Goal: Task Accomplishment & Management: Use online tool/utility

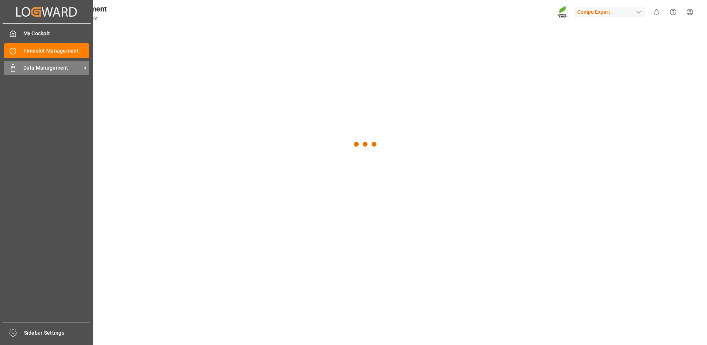
click at [40, 65] on span "Data Management" at bounding box center [52, 68] width 58 height 8
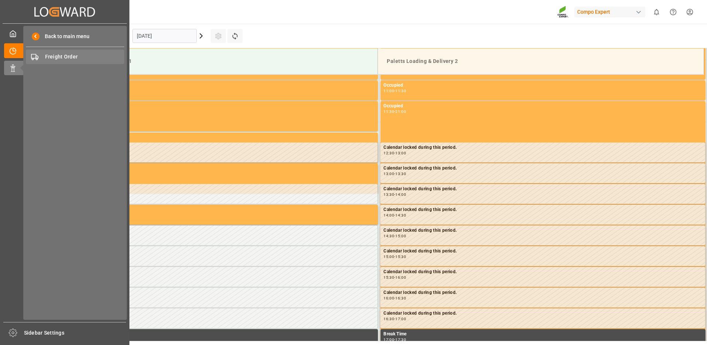
scroll to position [492, 0]
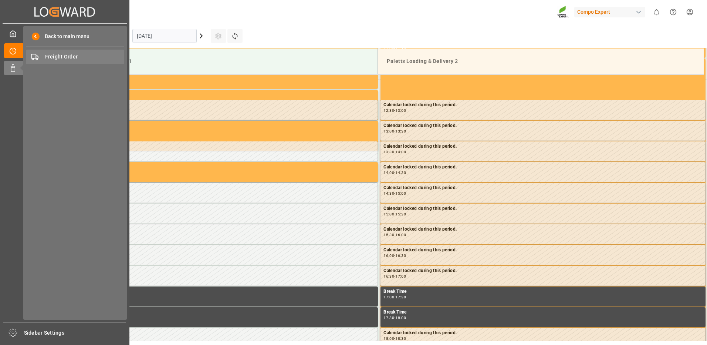
click at [56, 59] on span "Freight Order" at bounding box center [84, 57] width 79 height 8
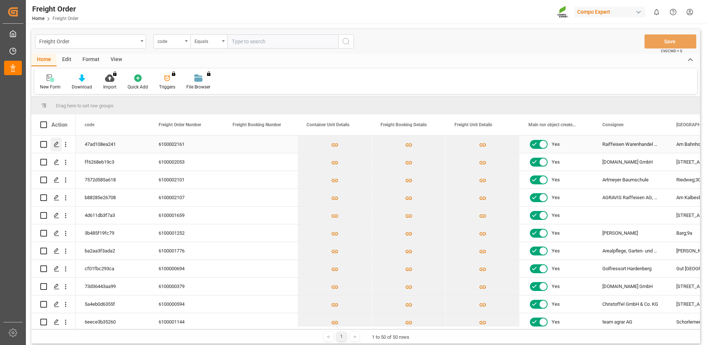
click at [57, 142] on div "Press SPACE to select this row." at bounding box center [56, 145] width 11 height 14
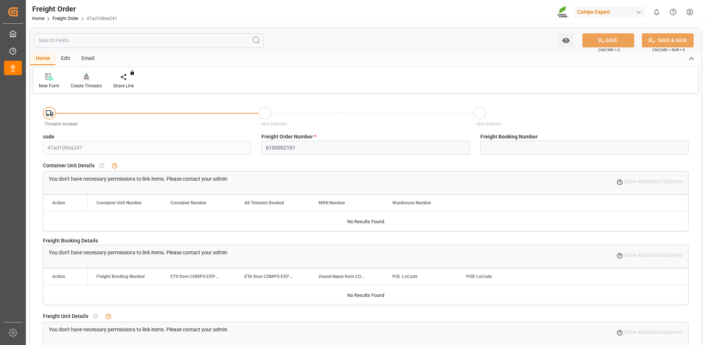
click at [91, 78] on div at bounding box center [86, 77] width 31 height 8
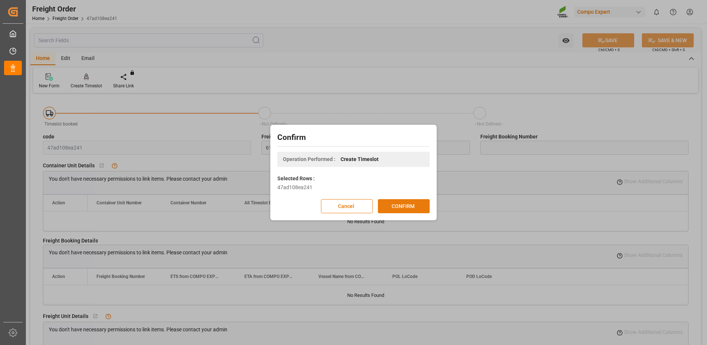
click at [389, 204] on button "CONFIRM" at bounding box center [404, 206] width 52 height 14
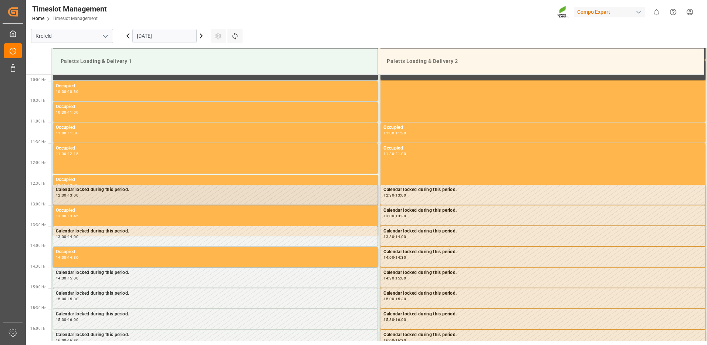
scroll to position [492, 0]
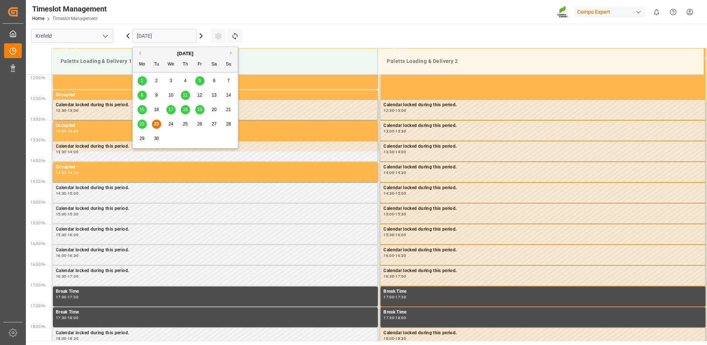
click at [177, 38] on input "[DATE]" at bounding box center [164, 36] width 64 height 14
click at [173, 125] on span "24" at bounding box center [170, 123] width 5 height 5
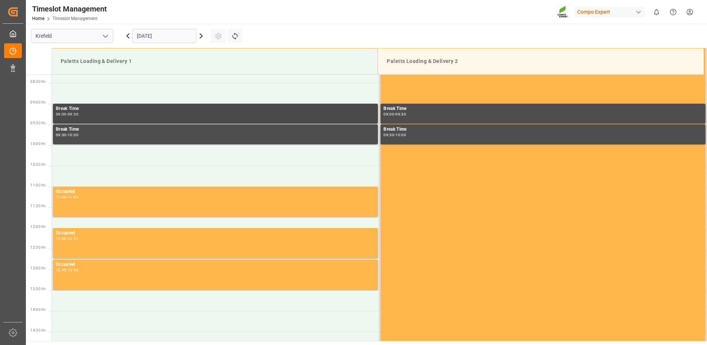
scroll to position [344, 0]
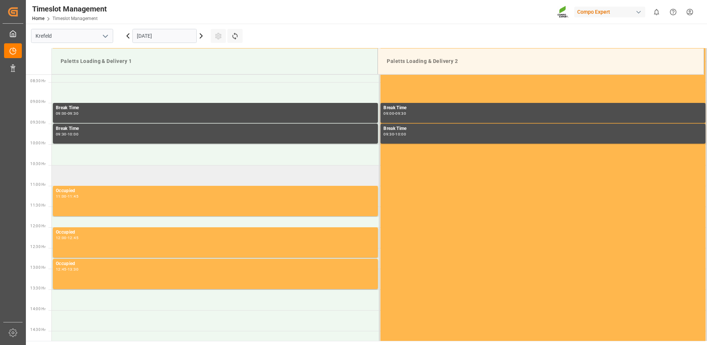
click at [113, 176] on td at bounding box center [216, 175] width 328 height 21
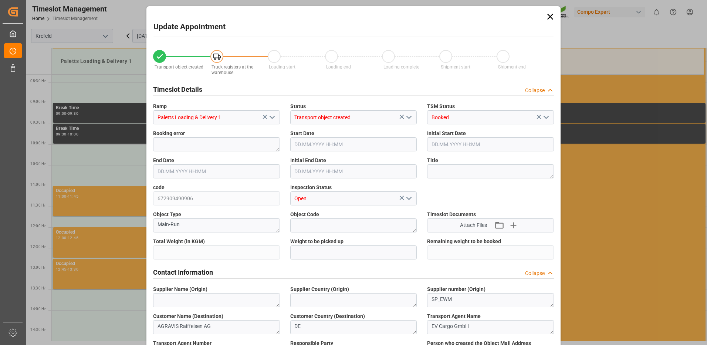
type input "9188"
type input "0"
type input "[DATE] 10:30"
type input "24.09.2025 11:00"
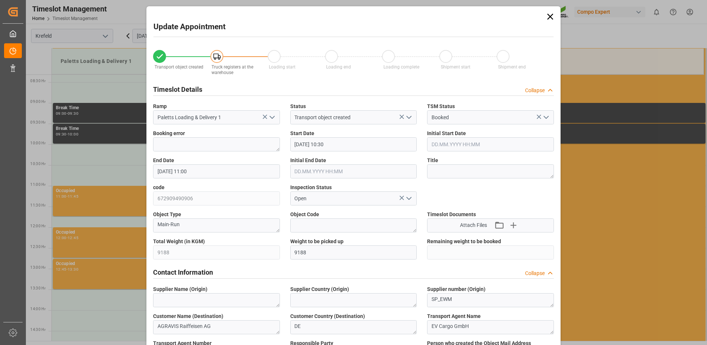
type input "22.09.2025 15:22"
type input "23.09.2025 11:07"
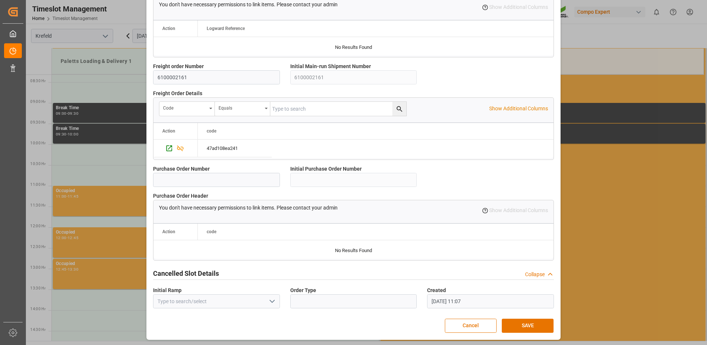
scroll to position [628, 0]
click at [510, 319] on button "SAVE" at bounding box center [528, 325] width 52 height 14
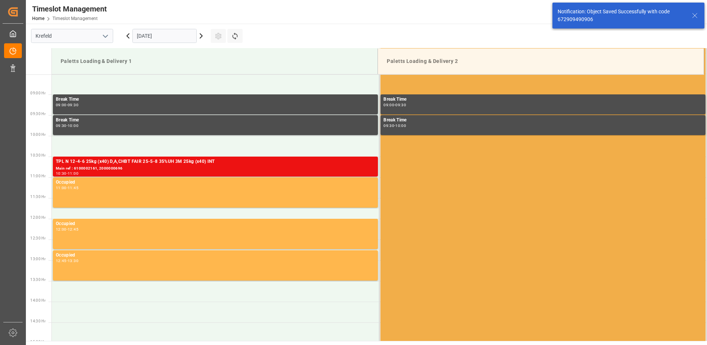
scroll to position [368, 0]
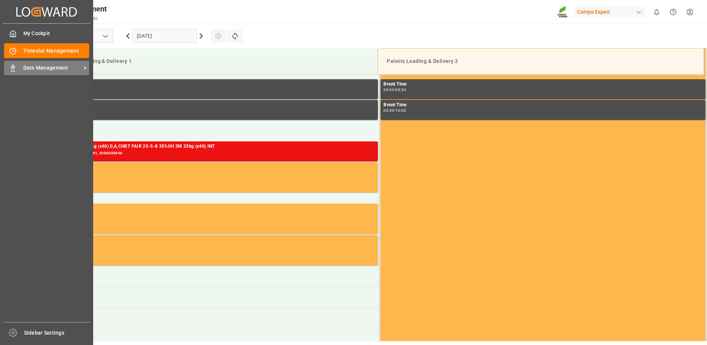
click at [13, 67] on polygon at bounding box center [14, 66] width 2 height 1
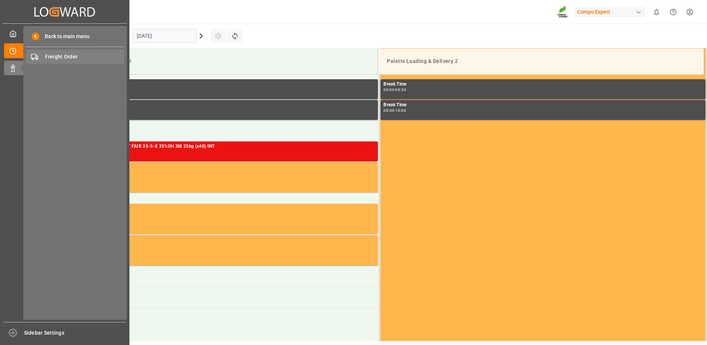
click at [58, 57] on span "Freight Order" at bounding box center [84, 57] width 79 height 8
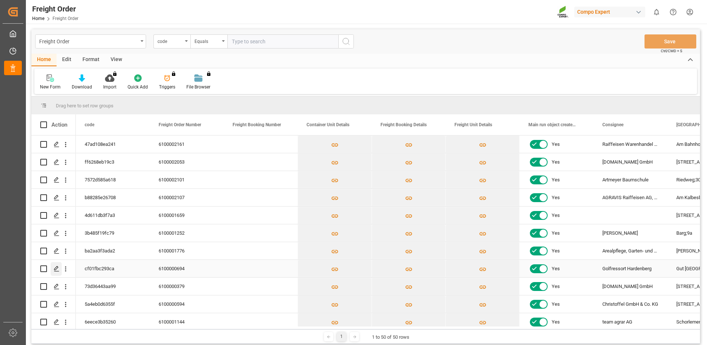
click at [57, 269] on icon "Press SPACE to select this row." at bounding box center [57, 268] width 6 height 6
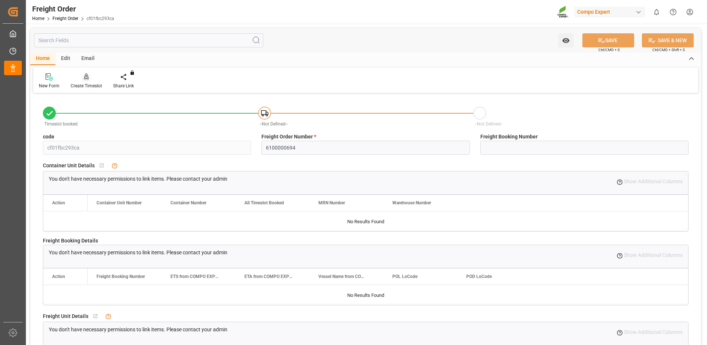
click at [85, 81] on icon at bounding box center [86, 79] width 3 height 1
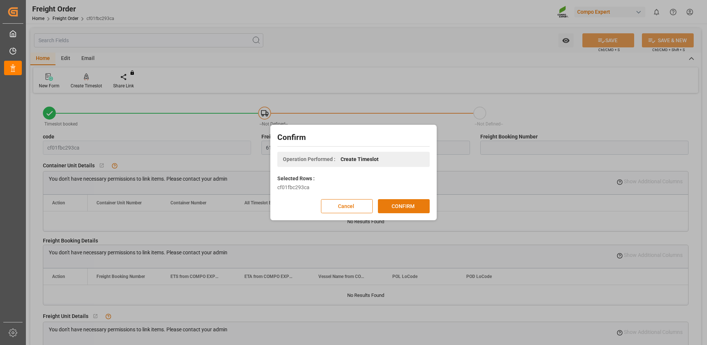
click at [404, 207] on button "CONFIRM" at bounding box center [404, 206] width 52 height 14
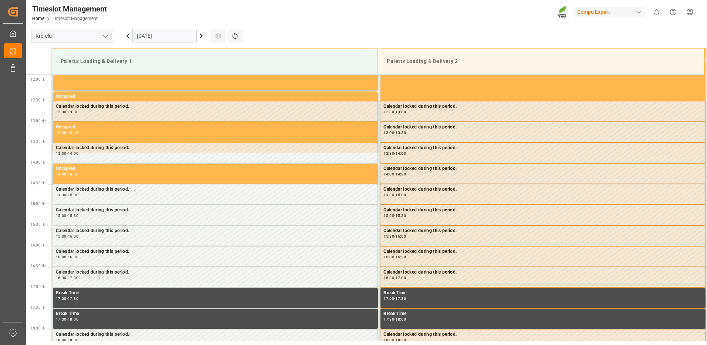
scroll to position [492, 0]
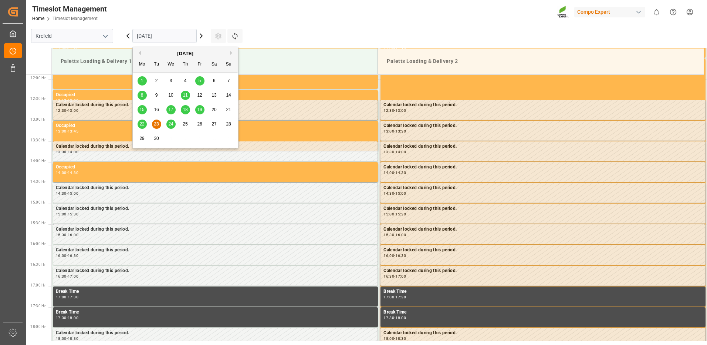
click at [145, 36] on input "[DATE]" at bounding box center [164, 36] width 64 height 14
click at [175, 123] on div "24" at bounding box center [170, 124] width 9 height 9
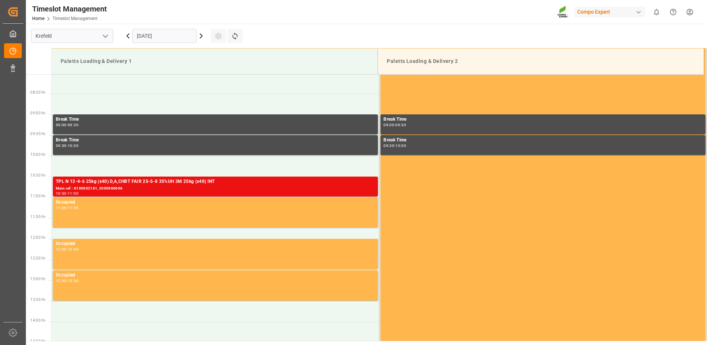
scroll to position [321, 0]
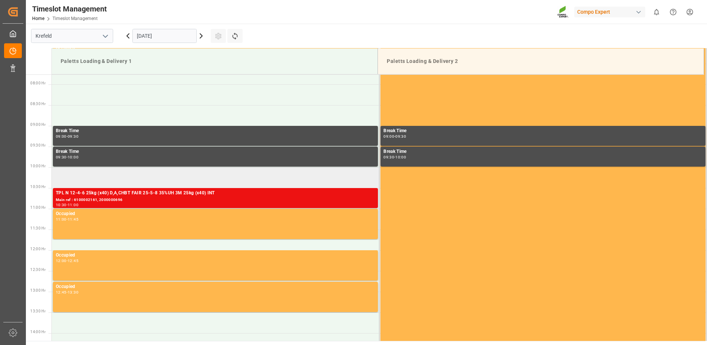
click at [89, 176] on td at bounding box center [216, 177] width 328 height 21
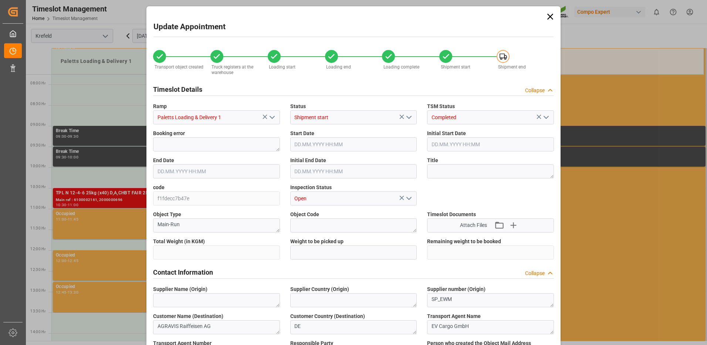
type input "10005.6"
type input "0"
type input "[DATE] 10:00"
type input "[DATE] 10:30"
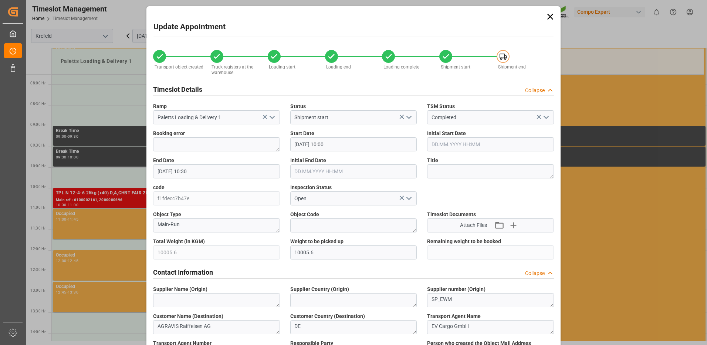
type input "[DATE] 15:09"
type input "[DATE] 12:46"
type input "[DATE] 12:51"
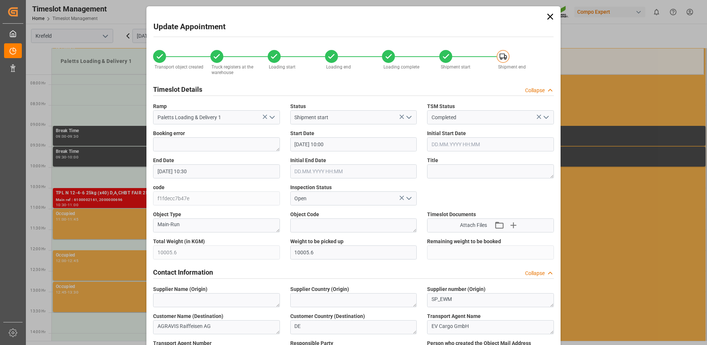
type input "[DATE] 13:54"
type input "[DATE] 11:09"
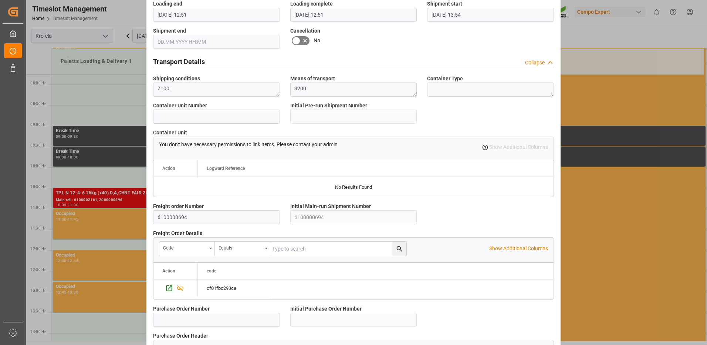
scroll to position [628, 0]
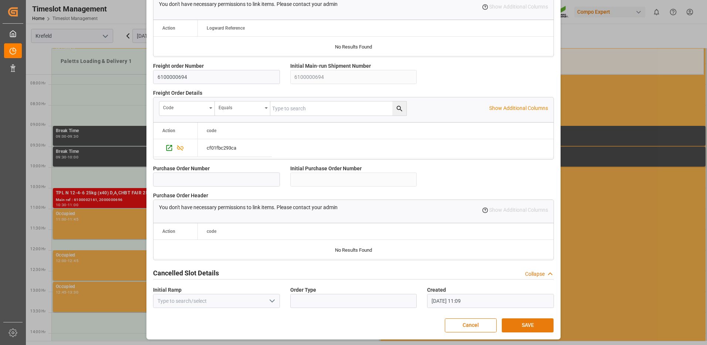
click at [511, 324] on button "SAVE" at bounding box center [528, 325] width 52 height 14
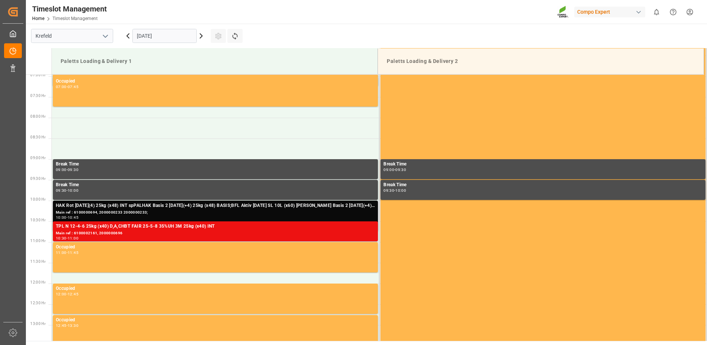
scroll to position [257, 0]
